Goal: Obtain resource: Obtain resource

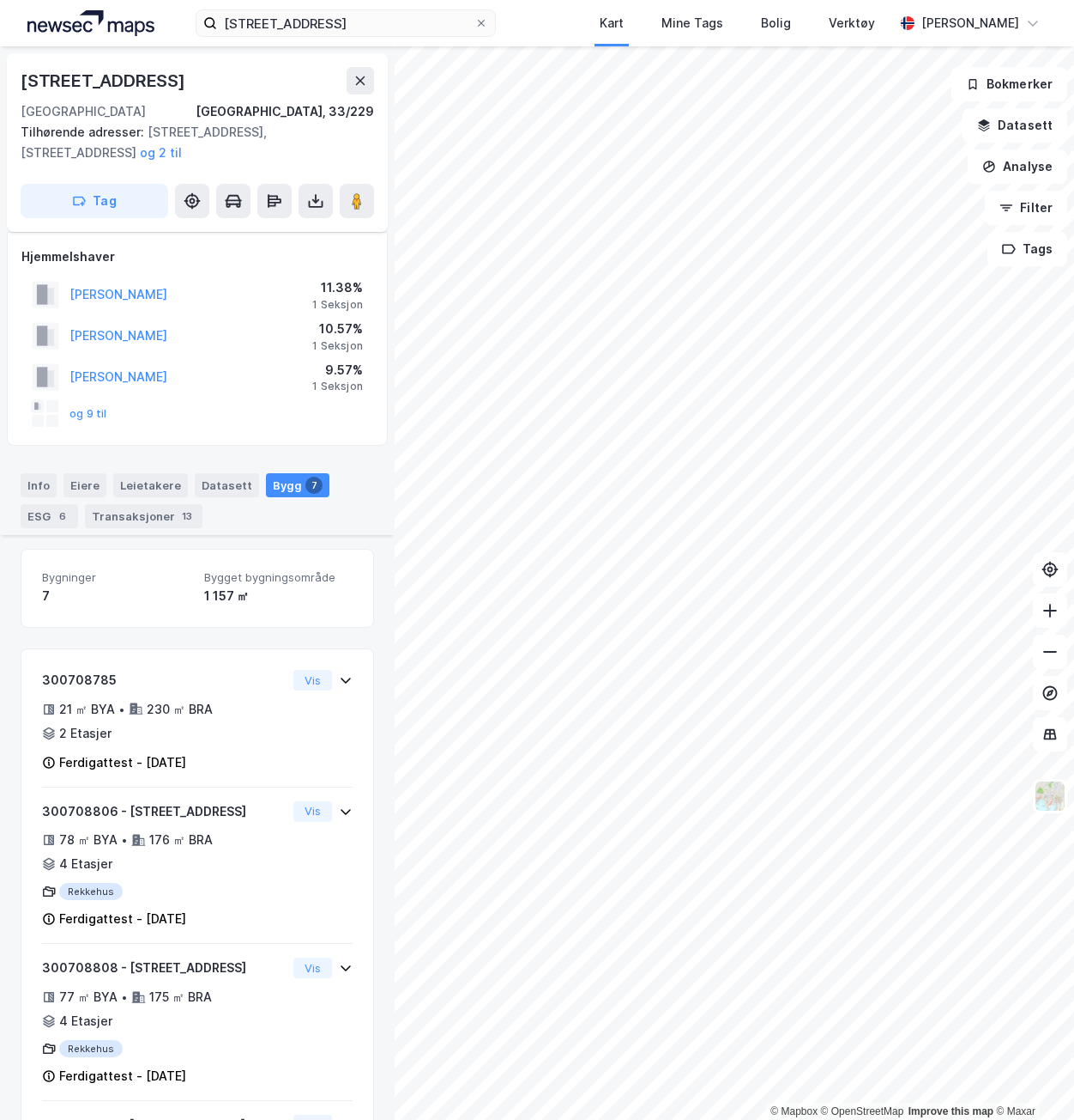
scroll to position [636, 0]
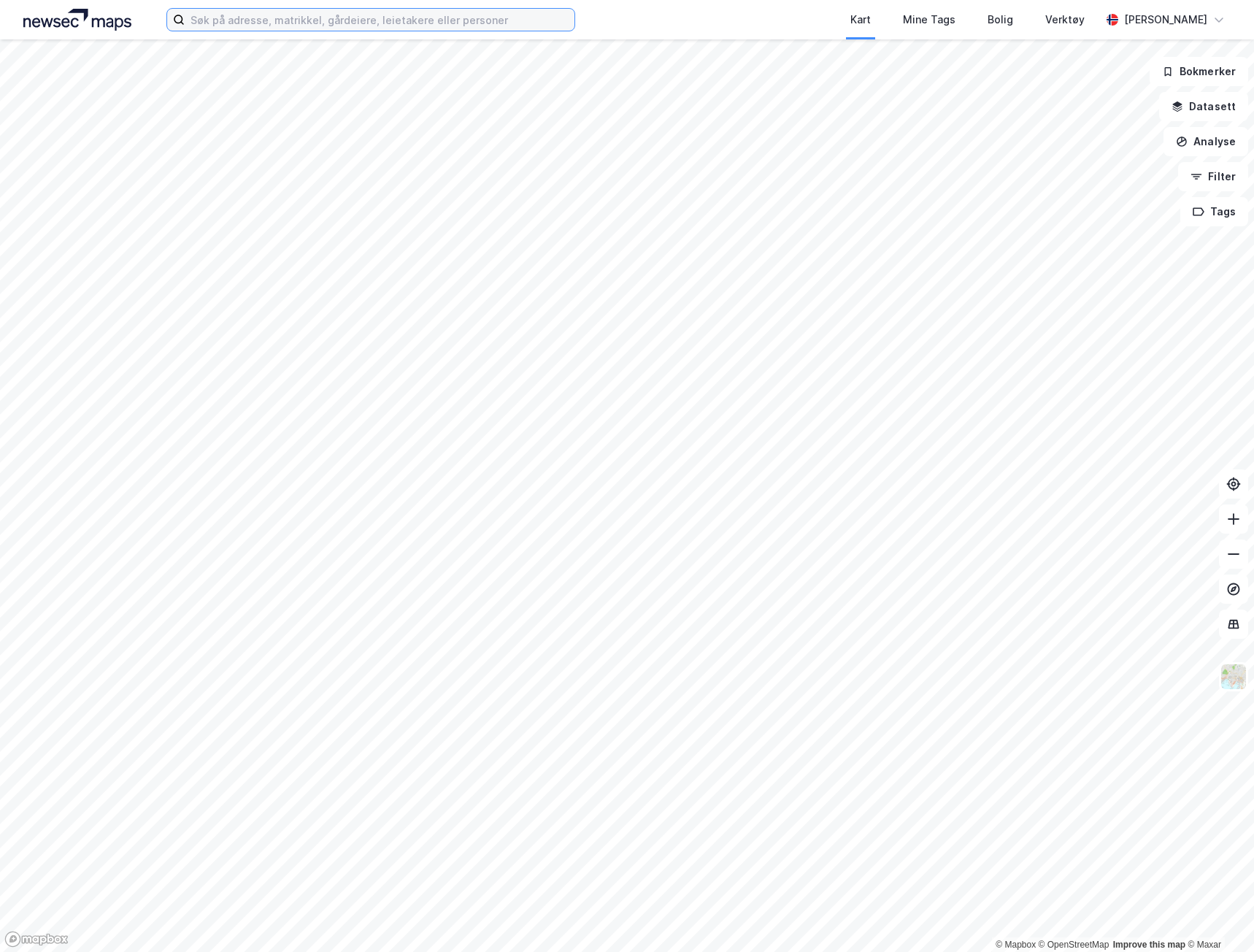
click at [414, 22] on input at bounding box center [380, 20] width 390 height 22
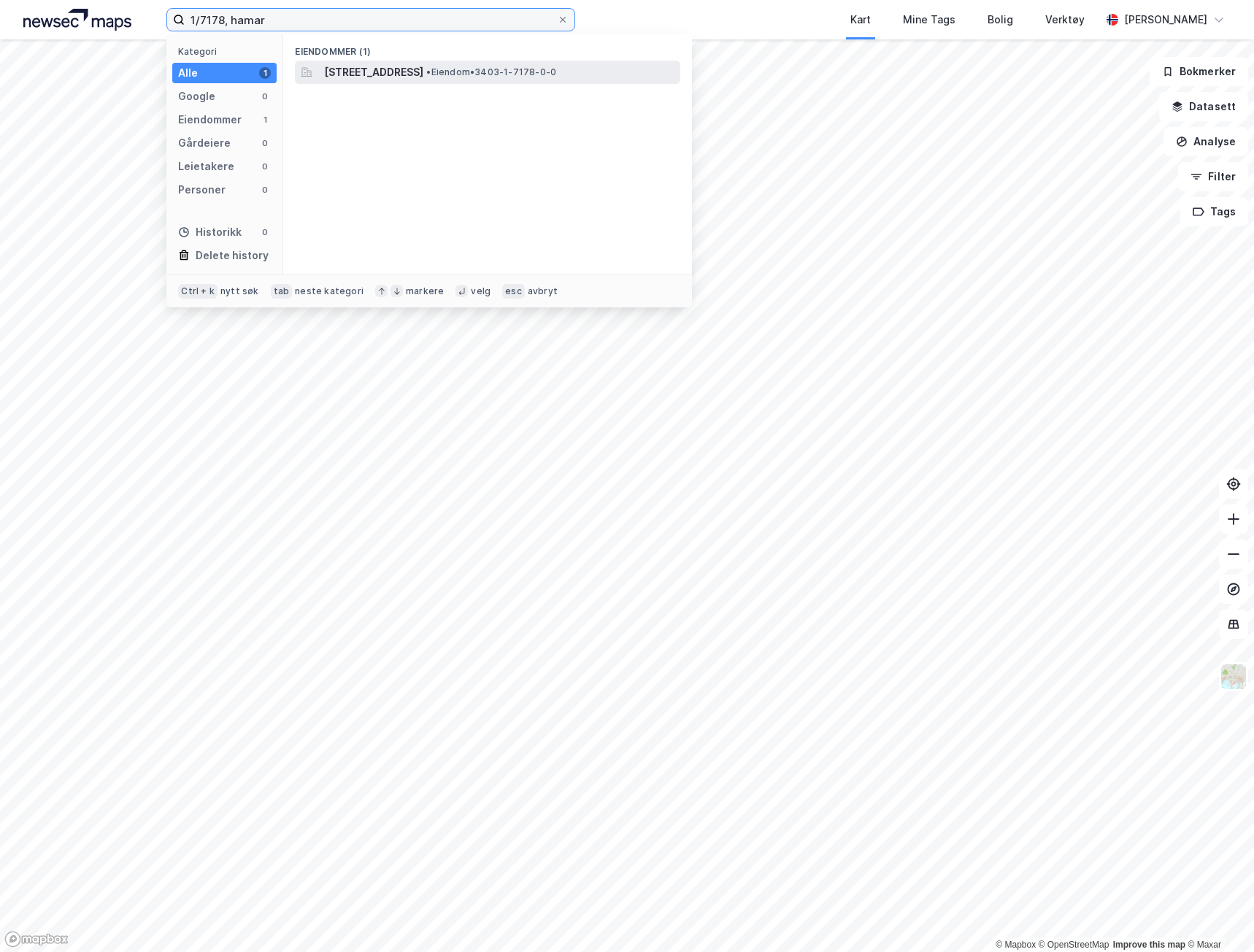
type input "1/7178, hamar"
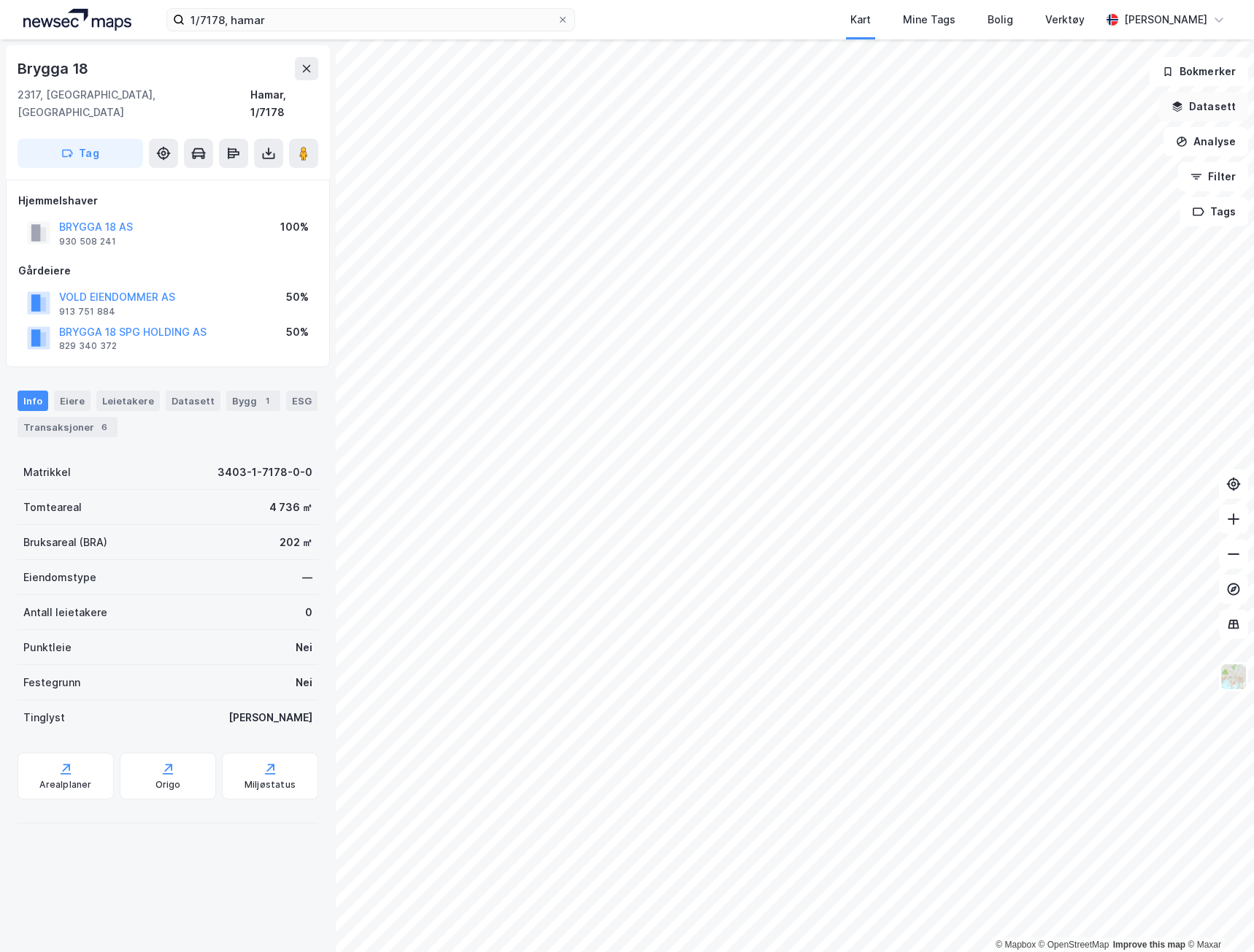
click at [1218, 101] on button "Datasett" at bounding box center [1203, 106] width 89 height 29
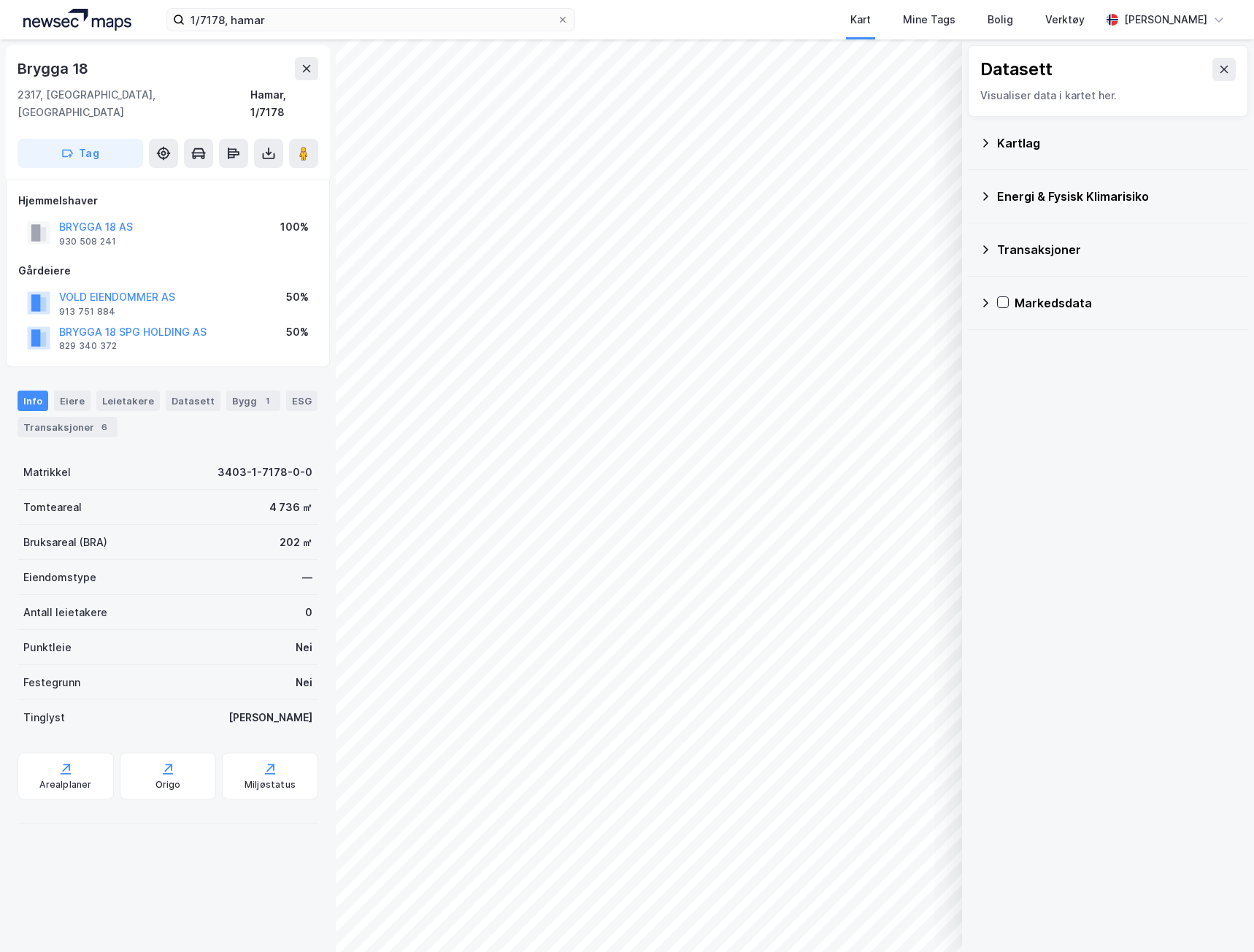
click at [979, 148] on div "Kartlag" at bounding box center [1108, 143] width 280 height 53
click at [986, 140] on icon at bounding box center [986, 143] width 12 height 12
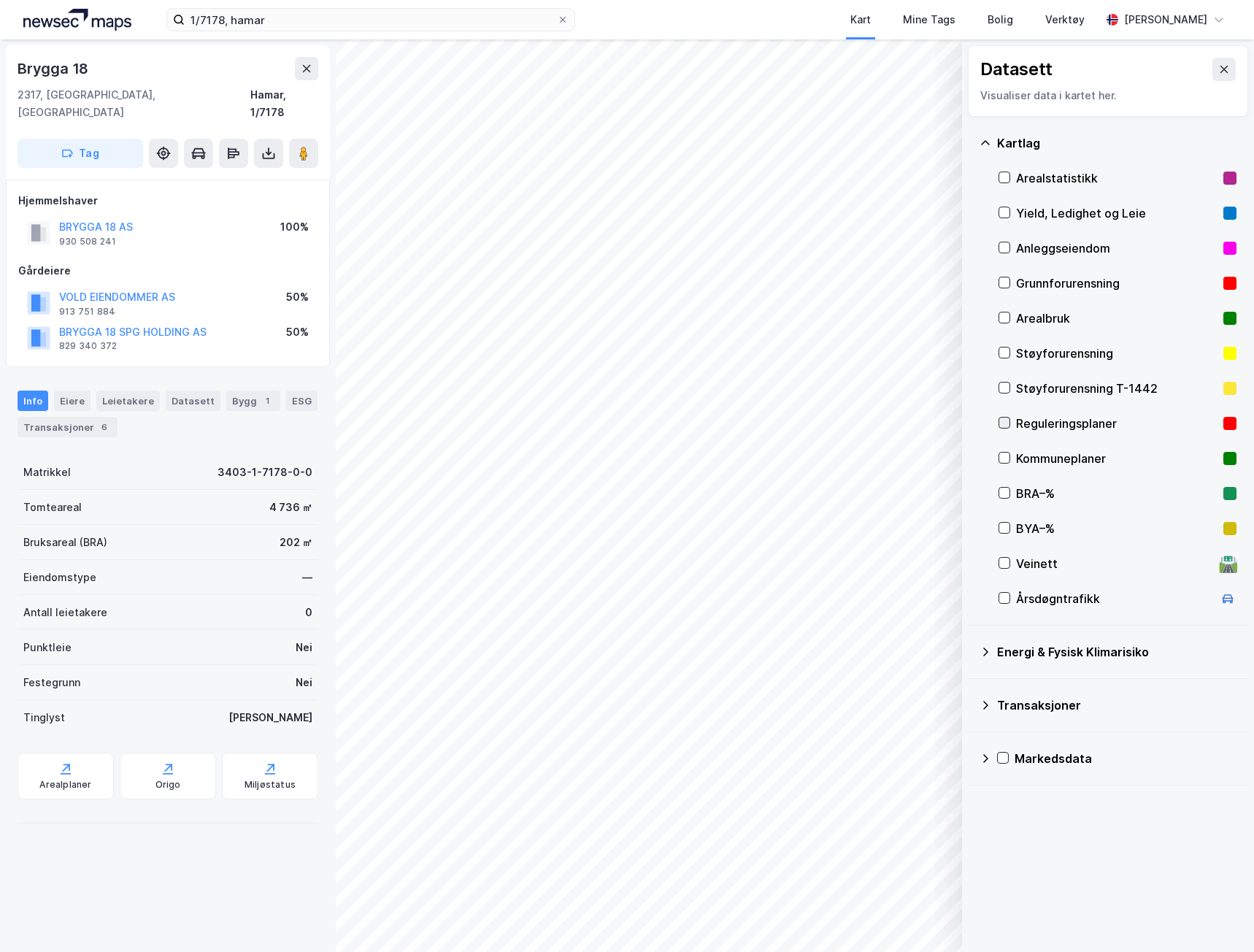
click at [1002, 424] on icon at bounding box center [1004, 423] width 8 height 5
click at [253, 139] on div "Tag" at bounding box center [167, 153] width 301 height 29
click at [257, 139] on button at bounding box center [268, 153] width 29 height 29
click at [249, 171] on div "Last ned grunnbok" at bounding box center [205, 182] width 156 height 24
